Goal: Entertainment & Leisure: Consume media (video, audio)

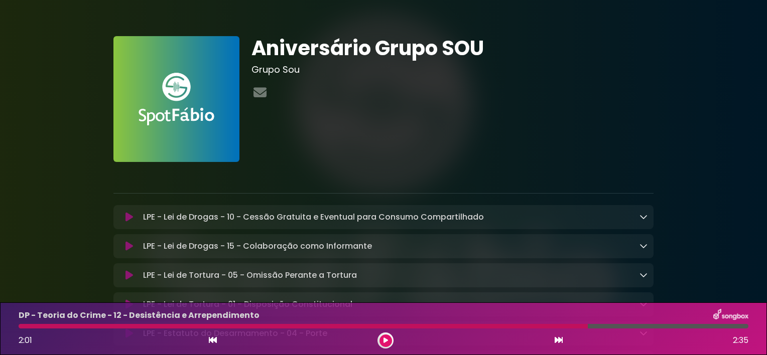
scroll to position [195, 0]
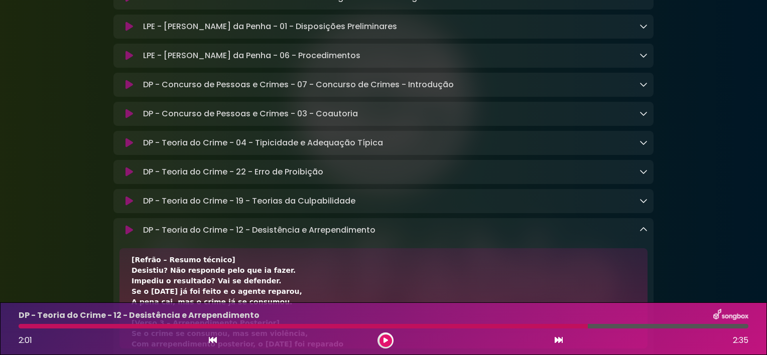
click at [384, 342] on icon at bounding box center [386, 341] width 5 height 6
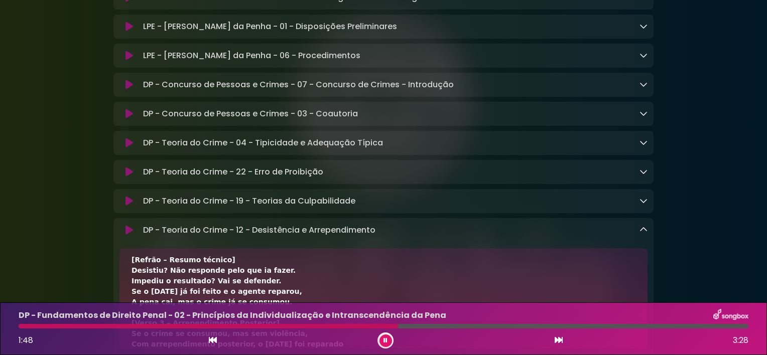
click at [646, 234] on icon at bounding box center [644, 230] width 8 height 8
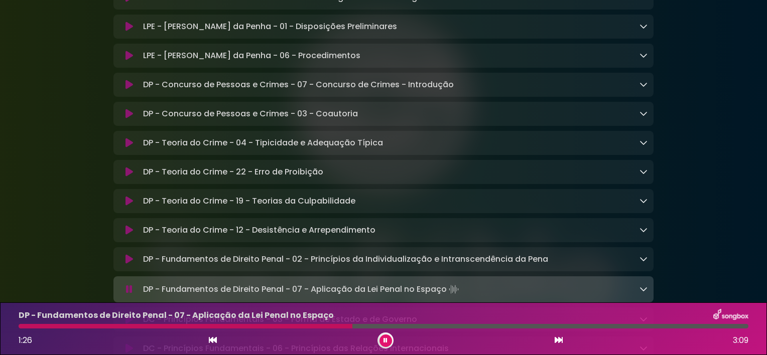
click at [713, 279] on div "Aniversário Grupo SOU Grupo Sou" at bounding box center [383, 333] width 663 height 1372
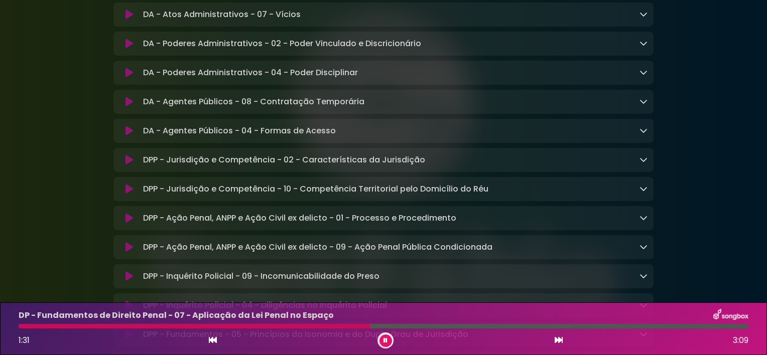
scroll to position [1020, 0]
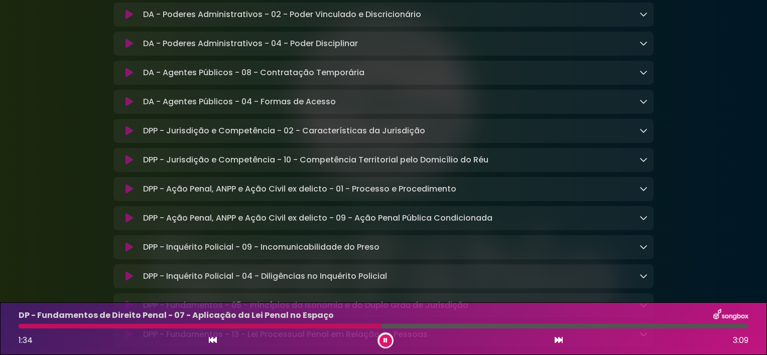
click at [381, 340] on button at bounding box center [385, 341] width 13 height 13
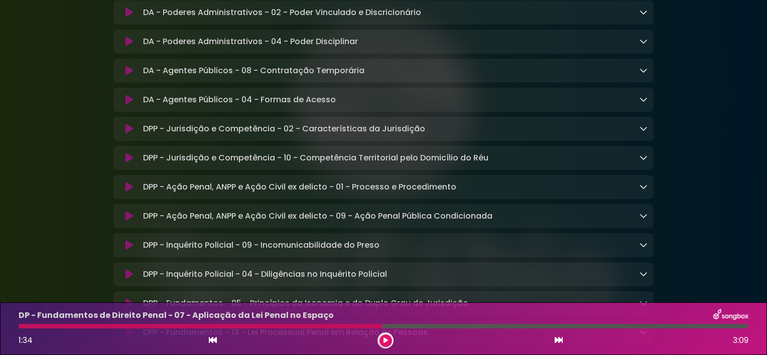
scroll to position [1019, 0]
